Goal: Navigation & Orientation: Find specific page/section

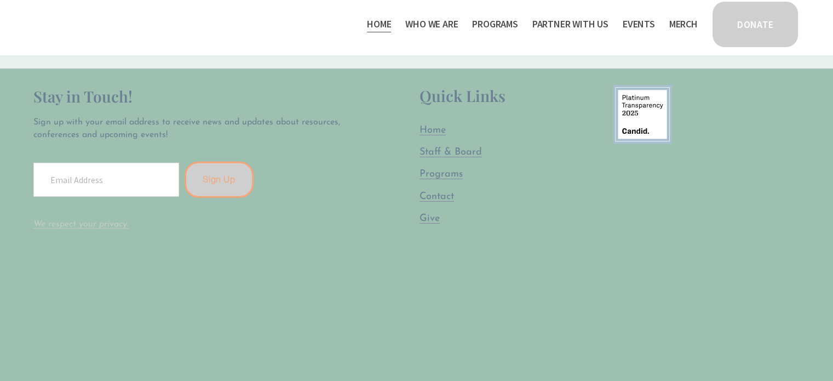
scroll to position [3045, 0]
click at [439, 191] on span "Contact" at bounding box center [437, 196] width 35 height 10
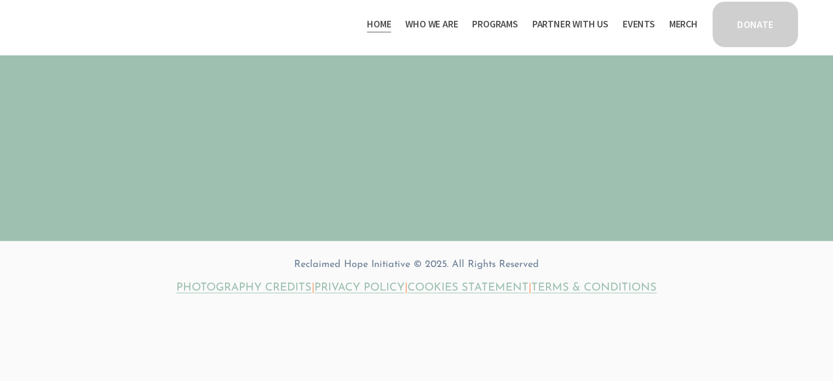
scroll to position [3289, 0]
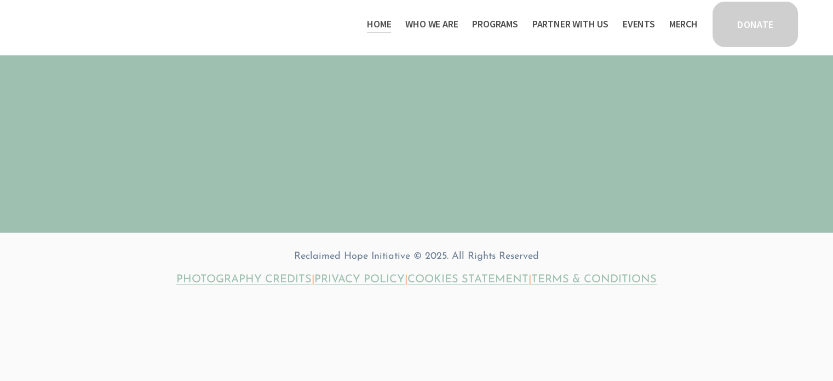
click at [636, 27] on link "Events" at bounding box center [639, 24] width 32 height 18
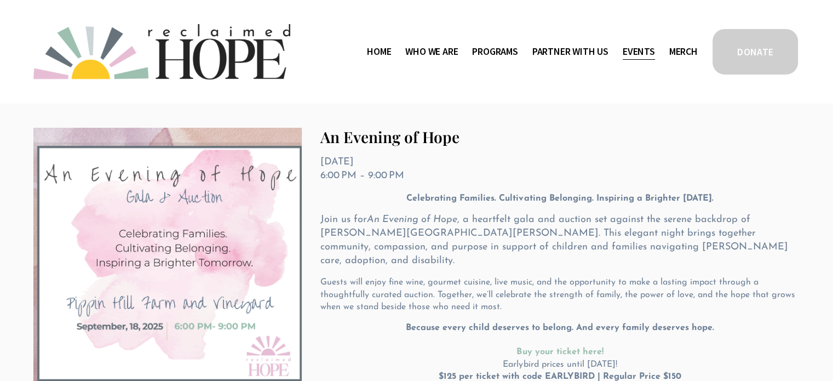
scroll to position [172, 0]
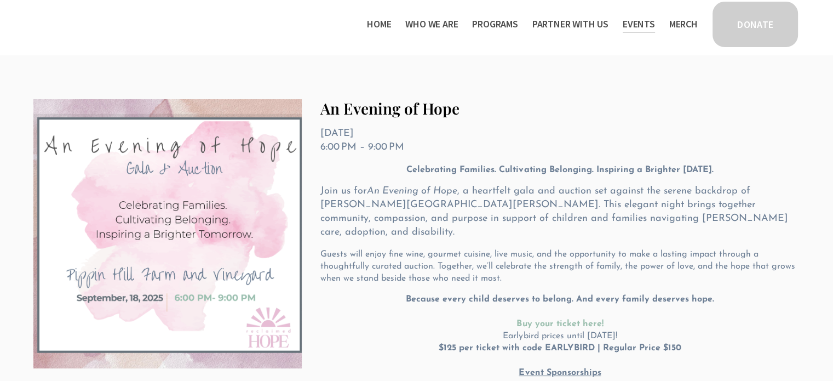
click at [372, 27] on link "Home" at bounding box center [379, 24] width 24 height 18
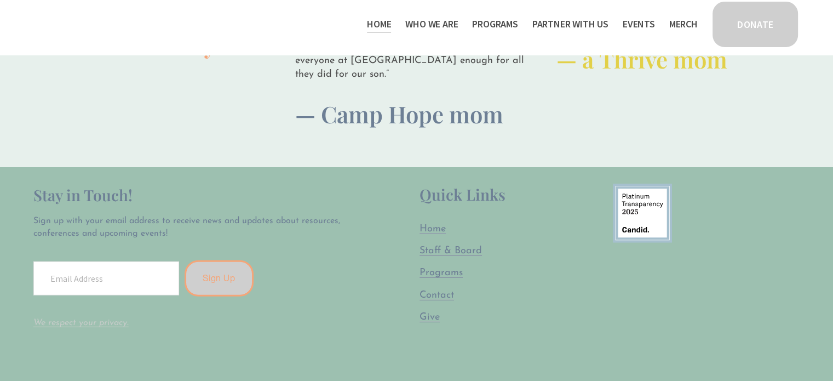
scroll to position [2952, 0]
